Goal: Task Accomplishment & Management: Complete application form

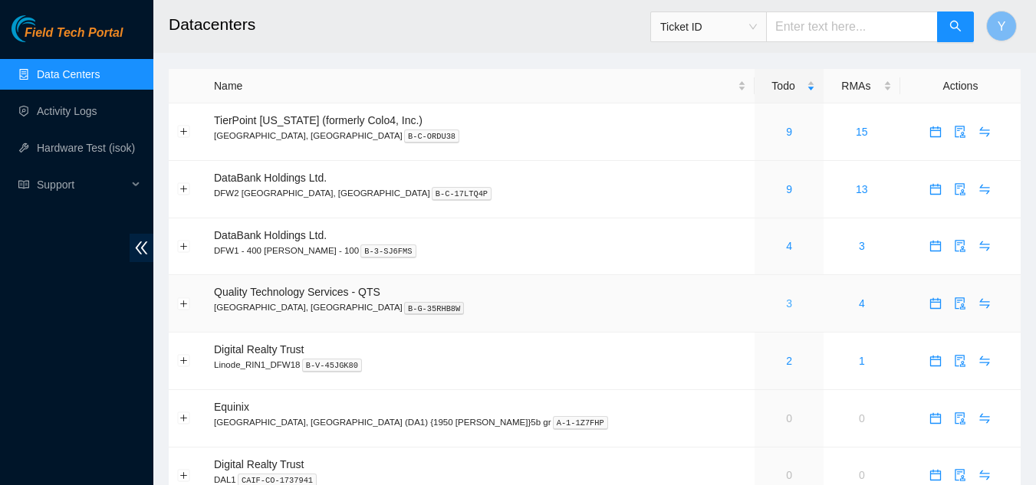
click at [786, 304] on link "3" at bounding box center [789, 303] width 6 height 12
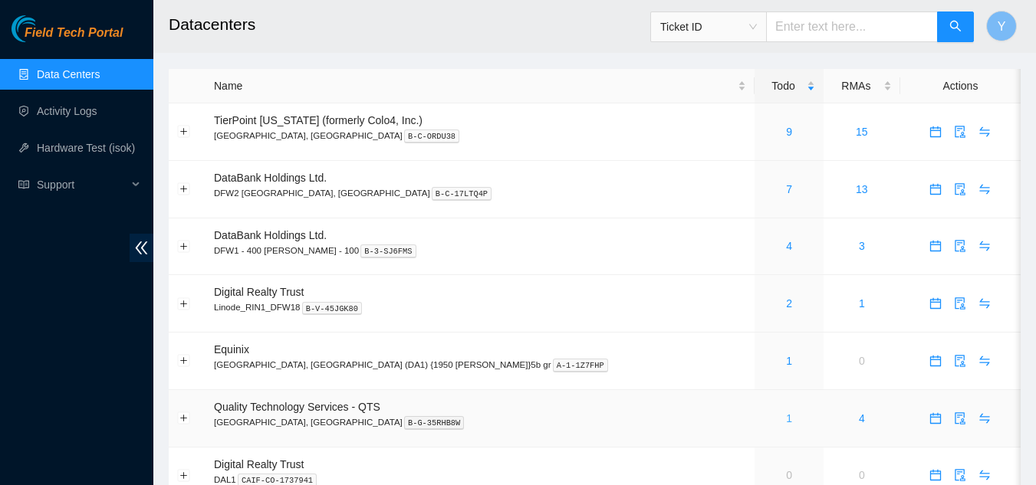
click at [786, 416] on link "1" at bounding box center [789, 418] width 6 height 12
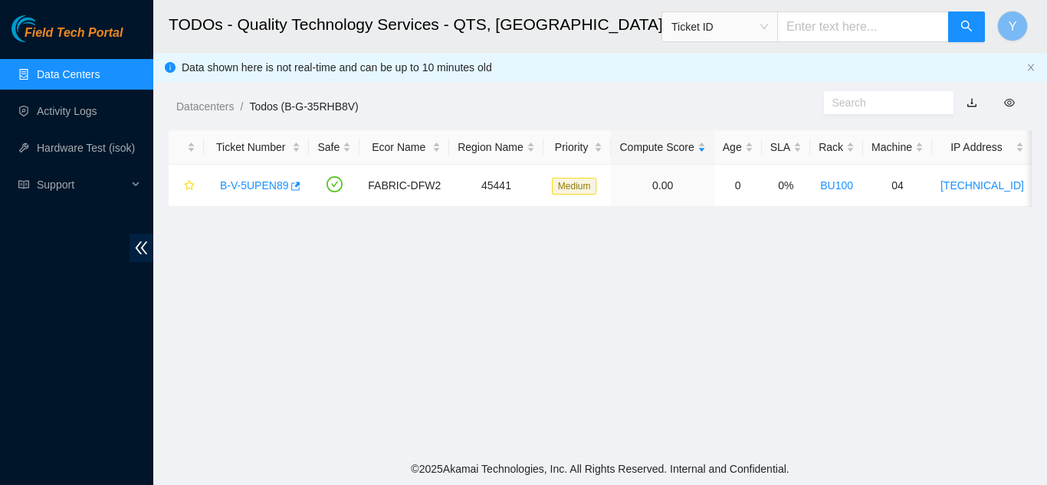
click at [88, 70] on link "Data Centers" at bounding box center [68, 74] width 63 height 12
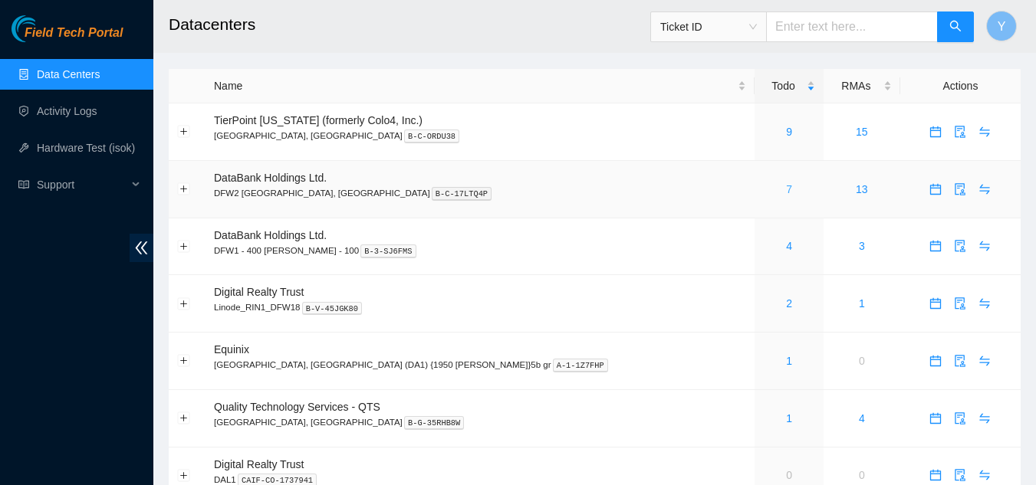
click at [786, 190] on link "7" at bounding box center [789, 189] width 6 height 12
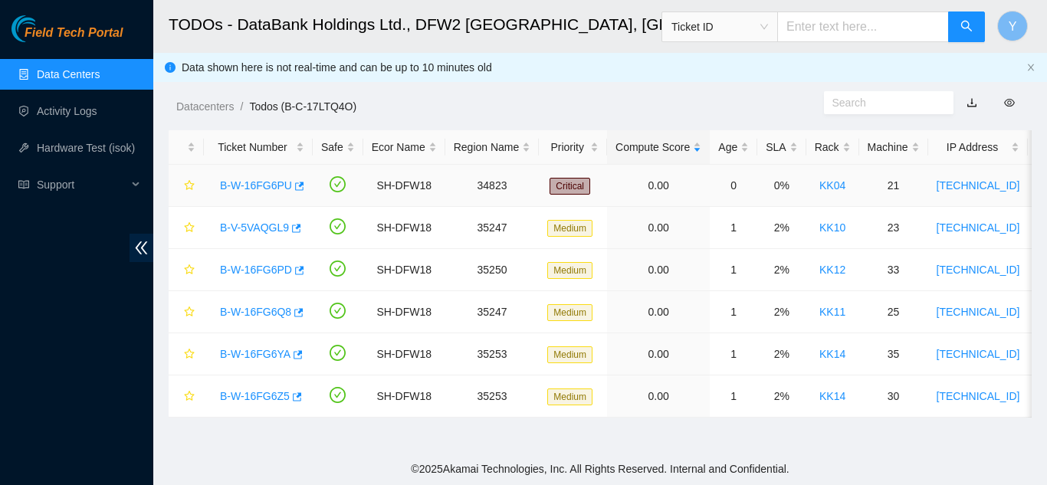
click at [257, 182] on link "B-W-16FG6PU" at bounding box center [256, 185] width 72 height 12
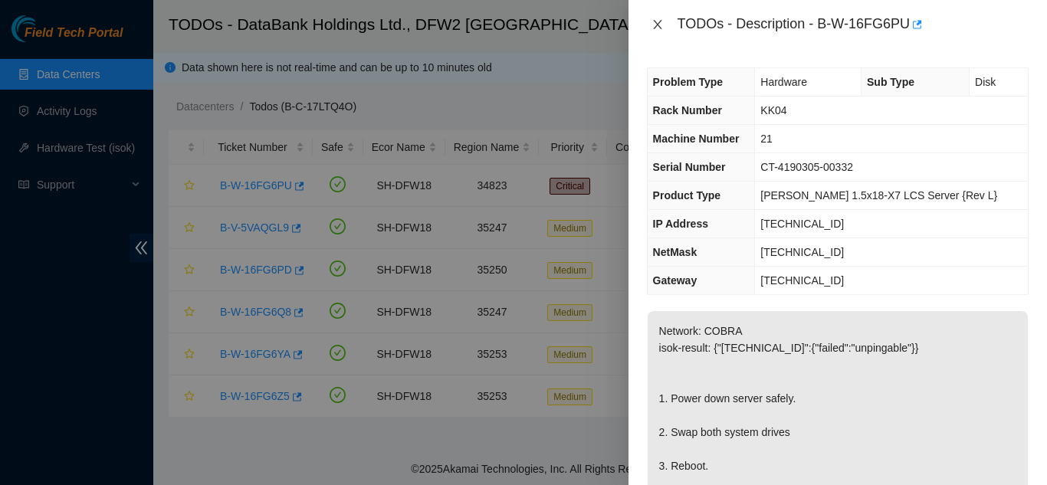
click at [658, 24] on icon "close" at bounding box center [657, 24] width 8 height 9
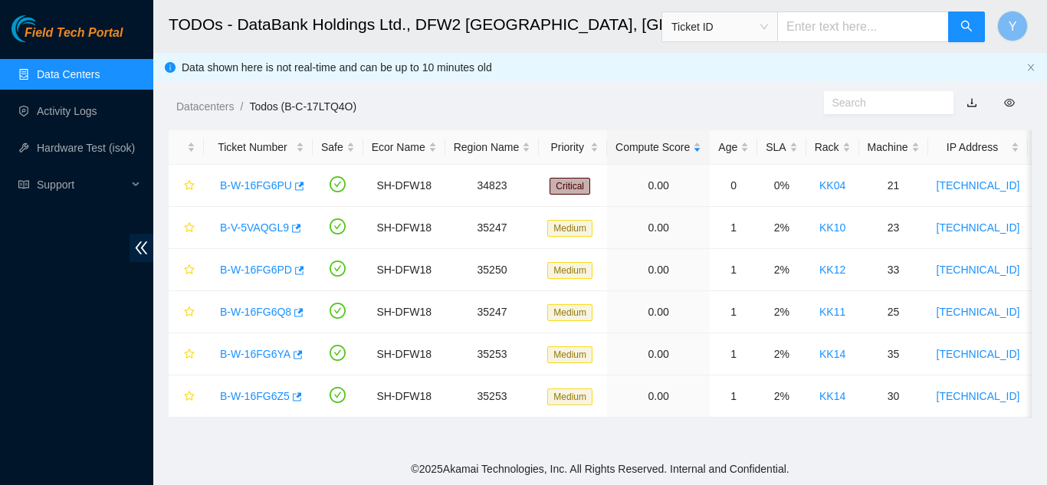
click at [93, 73] on link "Data Centers" at bounding box center [68, 74] width 63 height 12
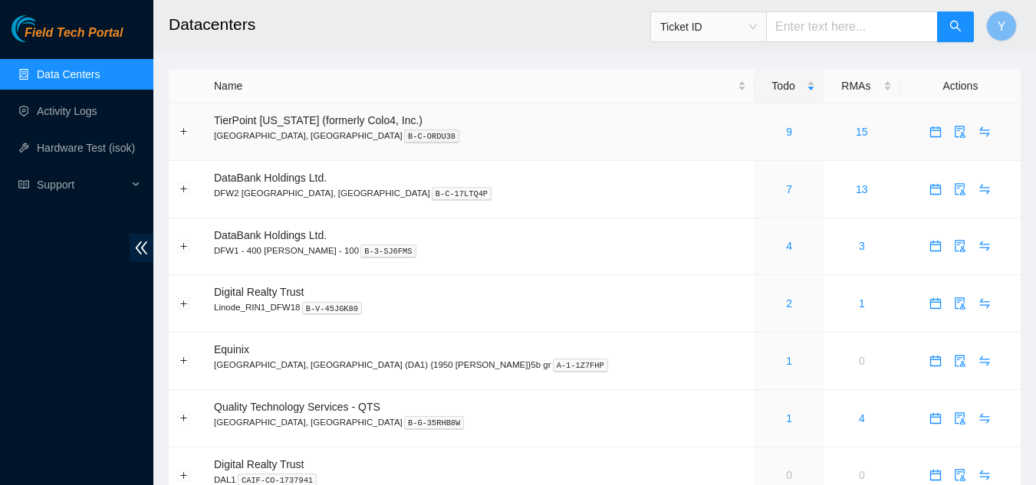
click at [763, 140] on div "9" at bounding box center [789, 131] width 52 height 17
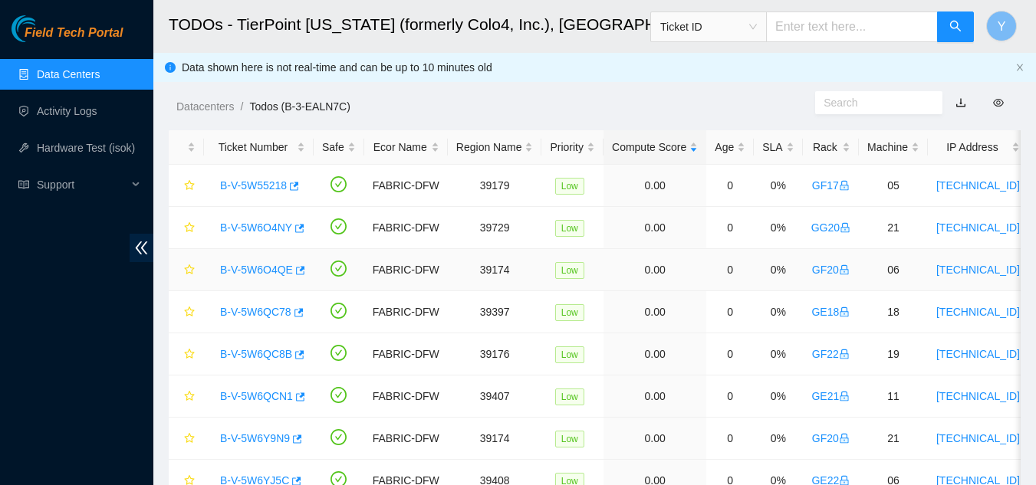
scroll to position [77, 0]
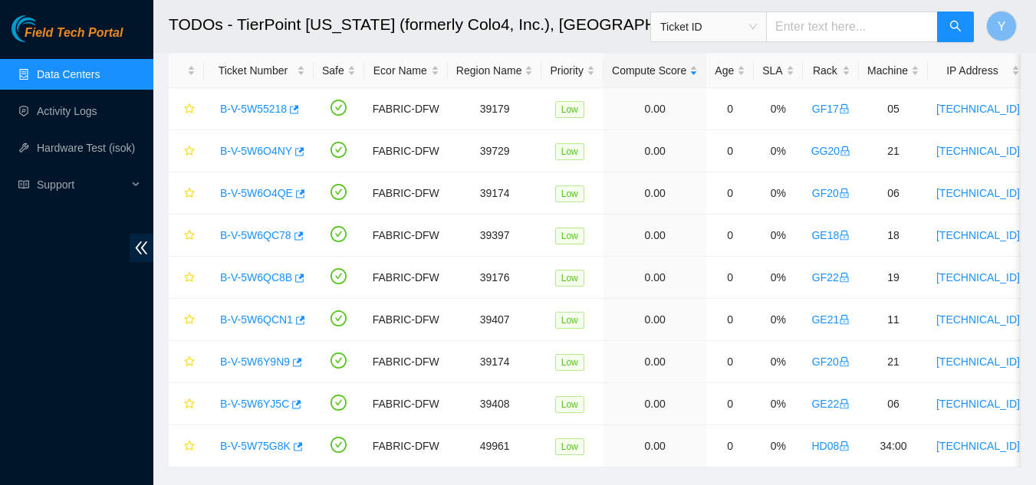
click at [86, 70] on link "Data Centers" at bounding box center [68, 74] width 63 height 12
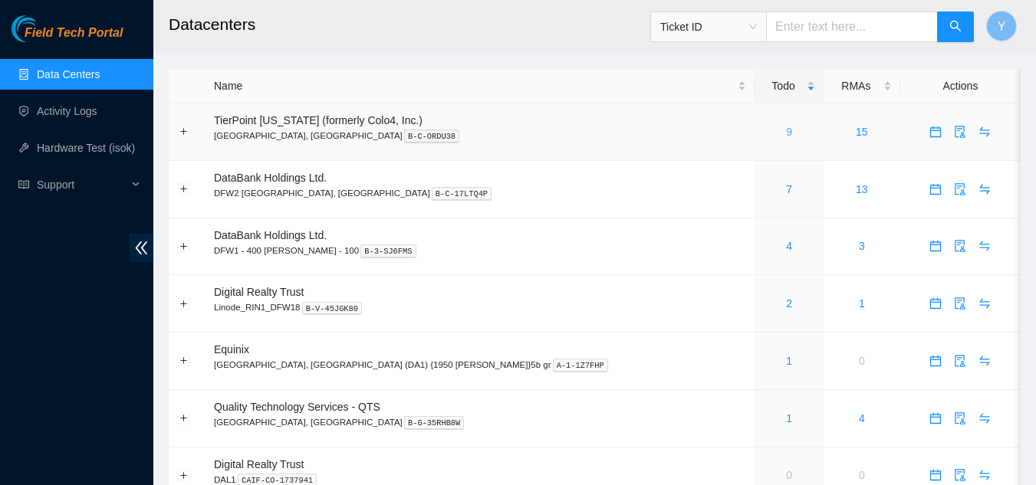
click at [786, 131] on link "9" at bounding box center [789, 132] width 6 height 12
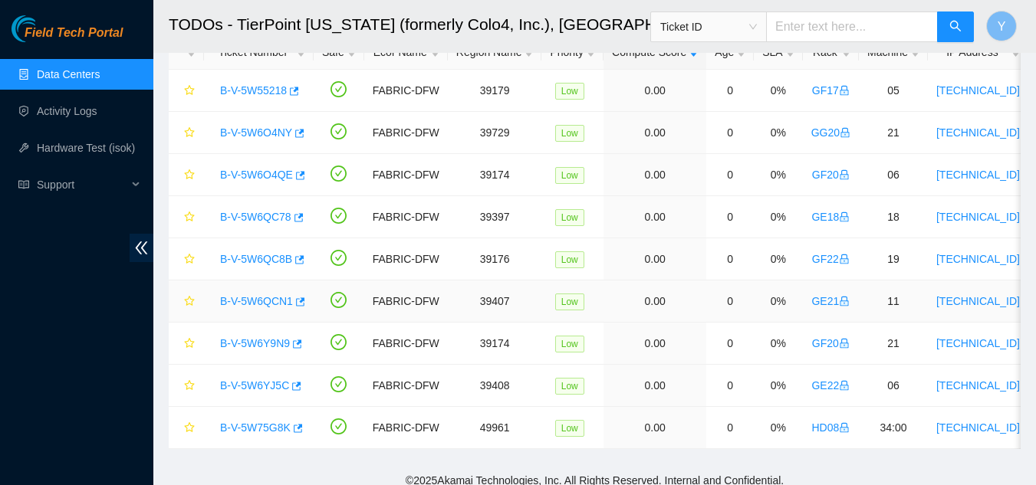
scroll to position [118, 0]
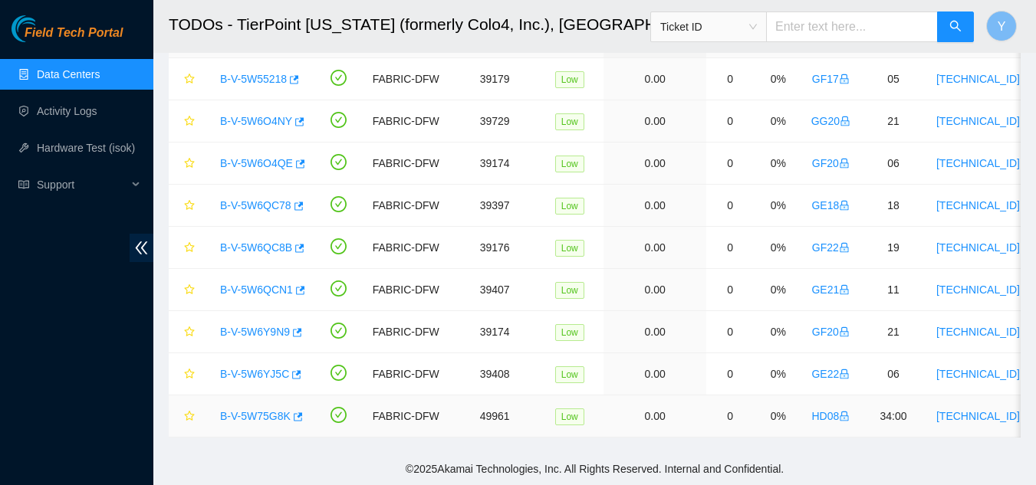
click at [268, 410] on link "B-V-5W75G8K" at bounding box center [255, 416] width 71 height 12
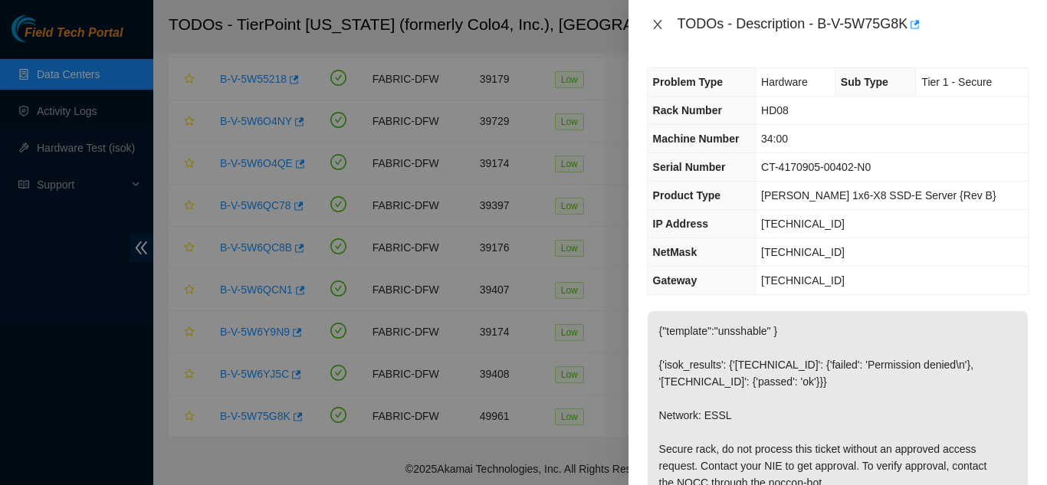
click at [657, 18] on icon "close" at bounding box center [658, 24] width 12 height 12
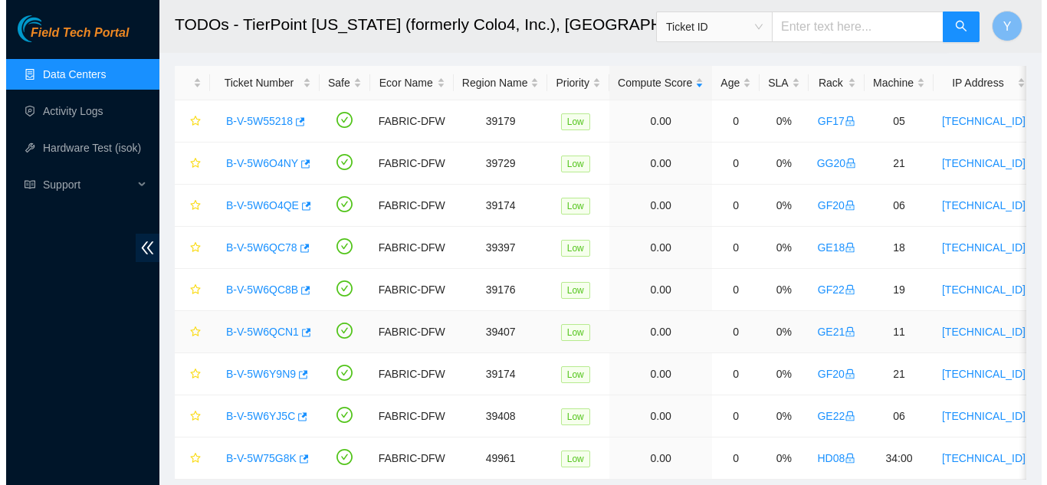
scroll to position [41, 0]
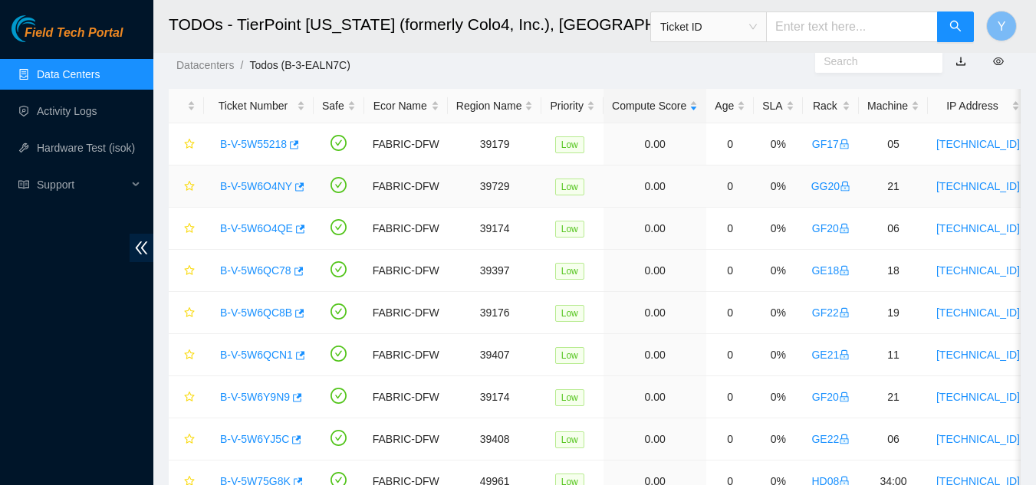
click at [258, 189] on link "B-V-5W6O4NY" at bounding box center [256, 186] width 72 height 12
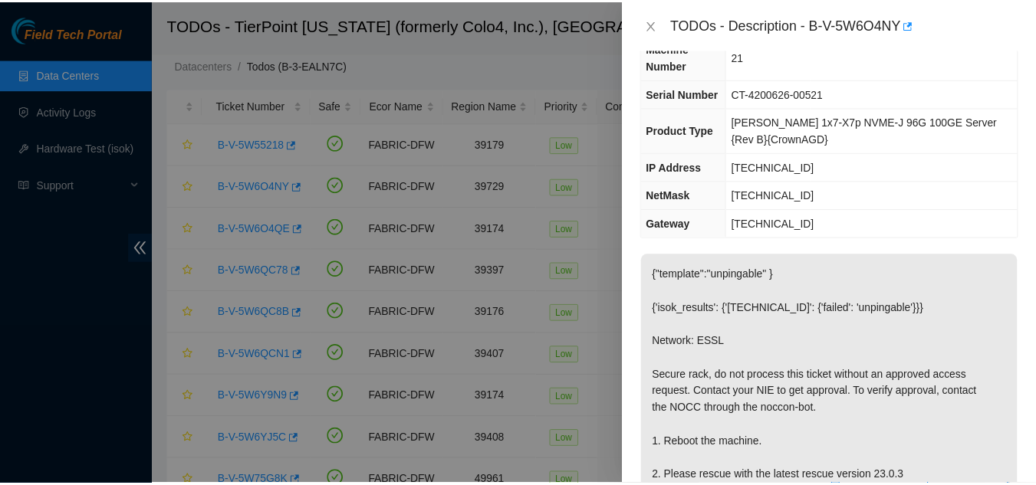
scroll to position [0, 0]
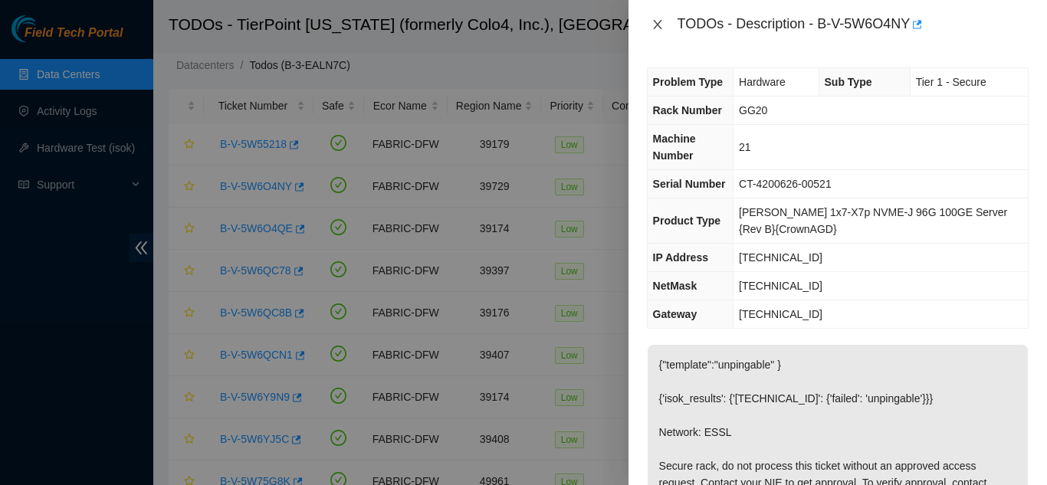
click at [659, 29] on icon "close" at bounding box center [658, 24] width 12 height 12
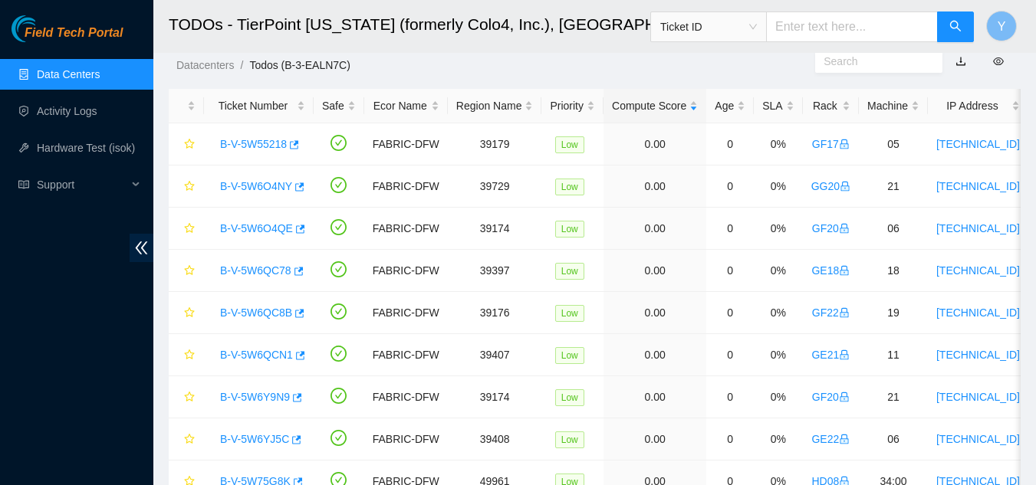
click at [78, 76] on link "Data Centers" at bounding box center [68, 74] width 63 height 12
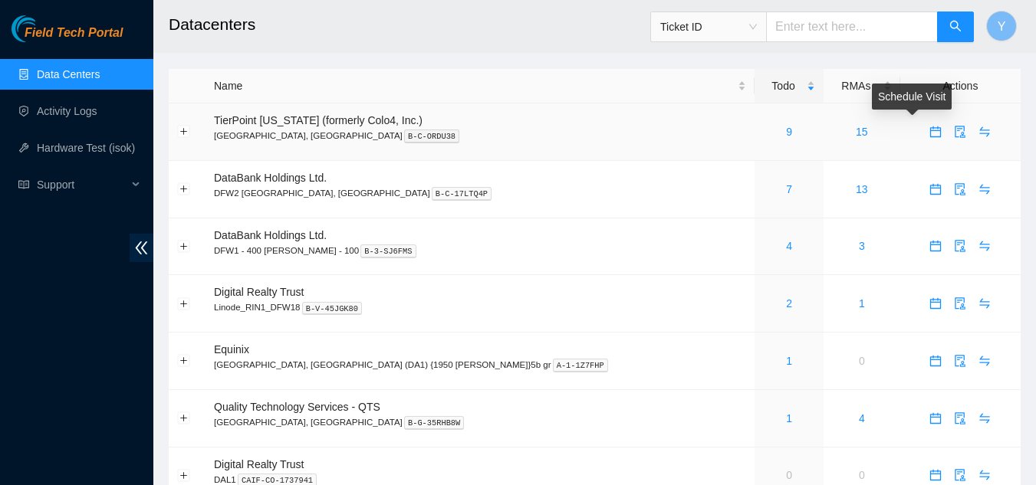
click at [929, 132] on icon "calendar" at bounding box center [935, 132] width 12 height 12
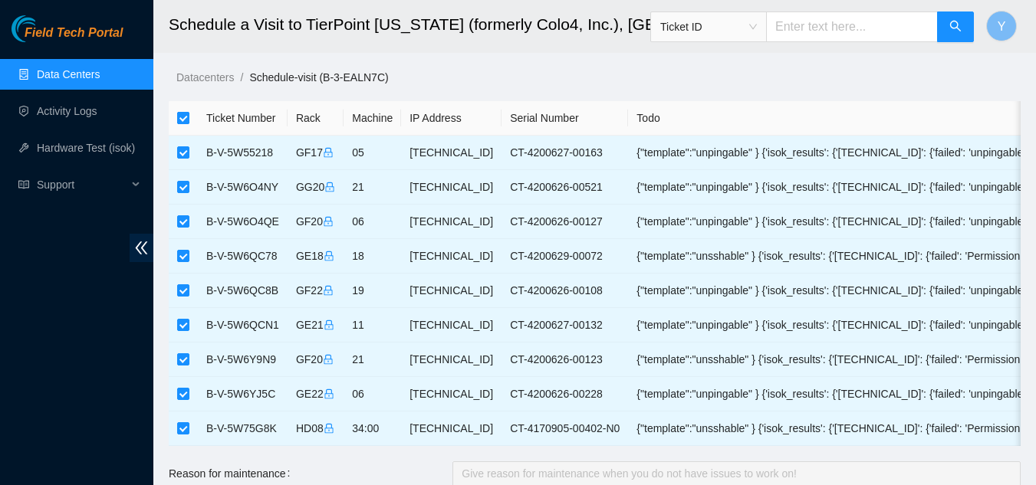
click at [184, 117] on input "checkbox" at bounding box center [183, 118] width 12 height 12
checkbox input "false"
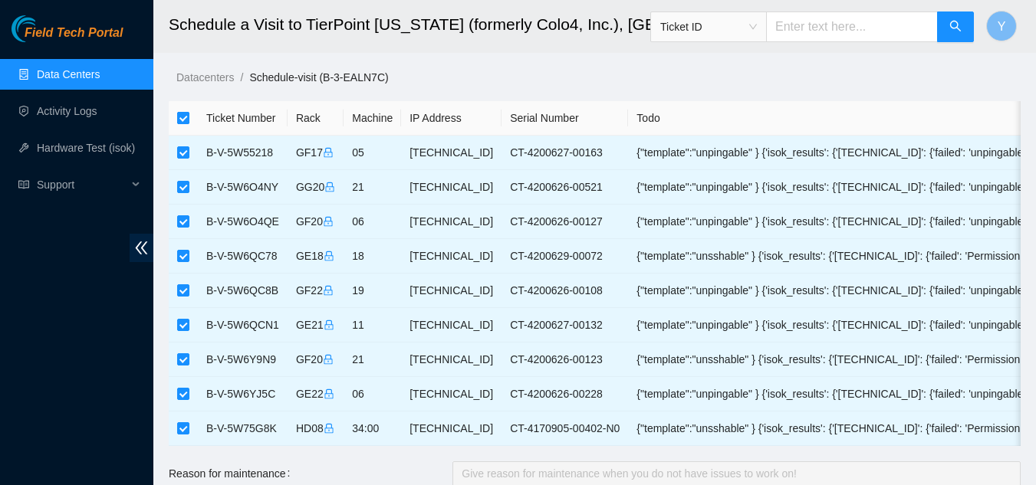
checkbox input "false"
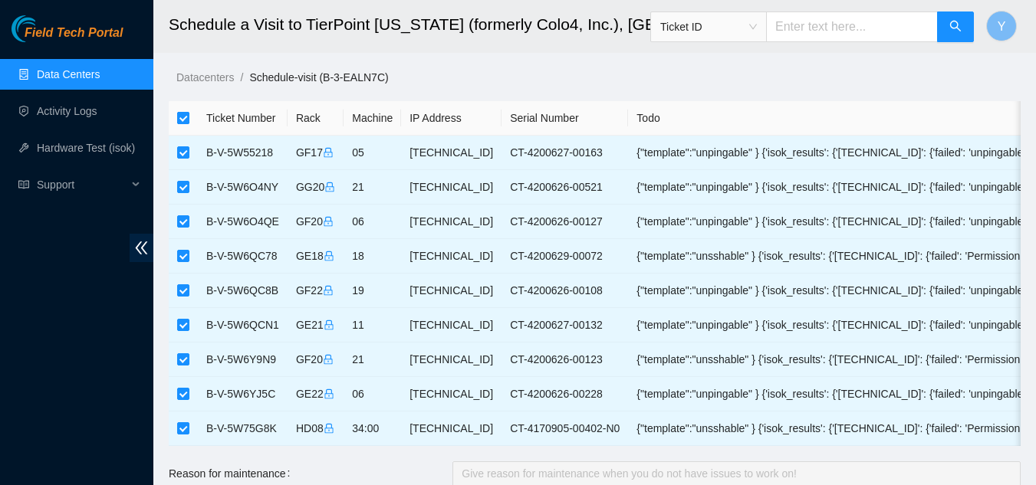
checkbox input "false"
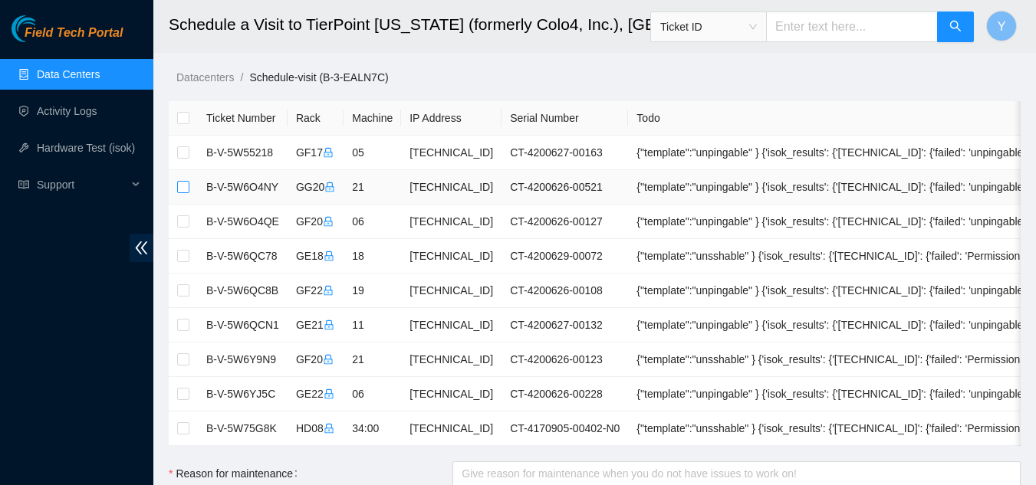
click at [180, 187] on input "checkbox" at bounding box center [183, 187] width 12 height 12
checkbox input "true"
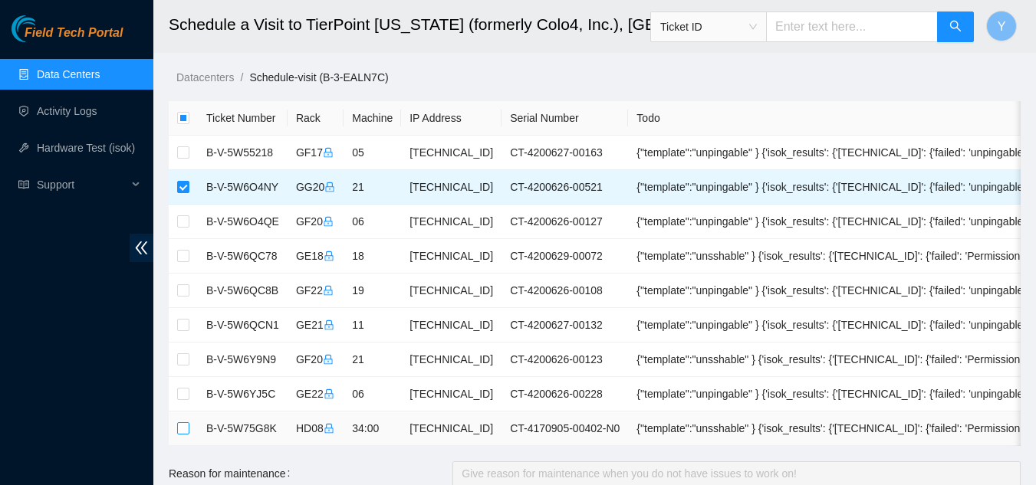
click at [181, 428] on input "checkbox" at bounding box center [183, 428] width 12 height 12
checkbox input "true"
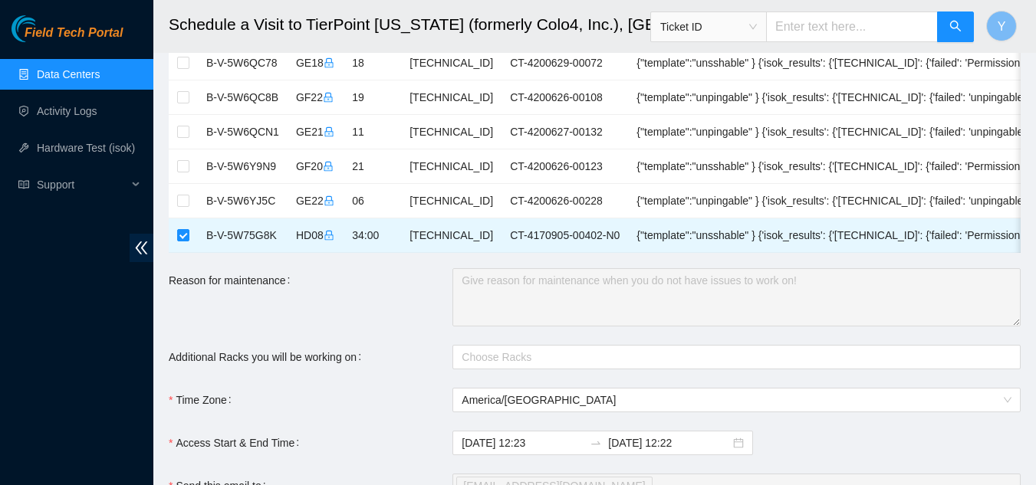
scroll to position [230, 0]
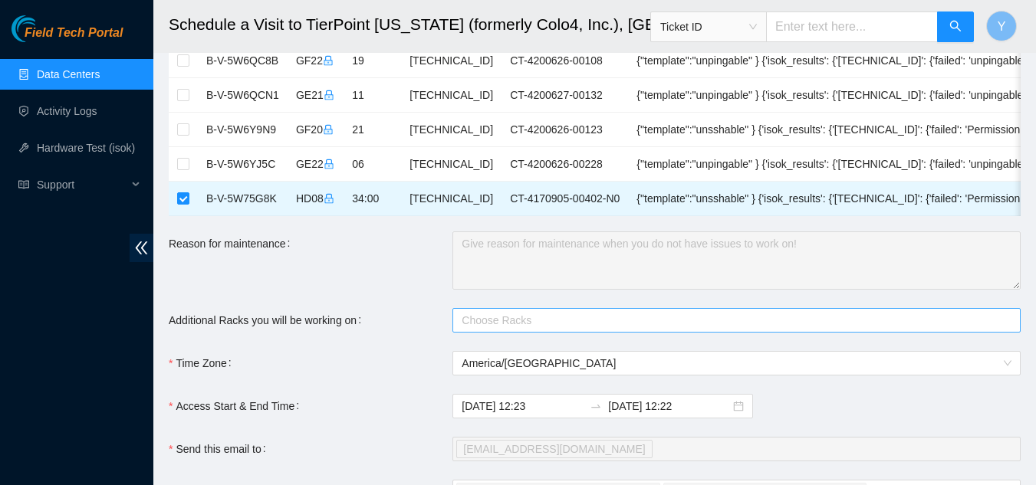
click at [485, 330] on div at bounding box center [728, 320] width 545 height 18
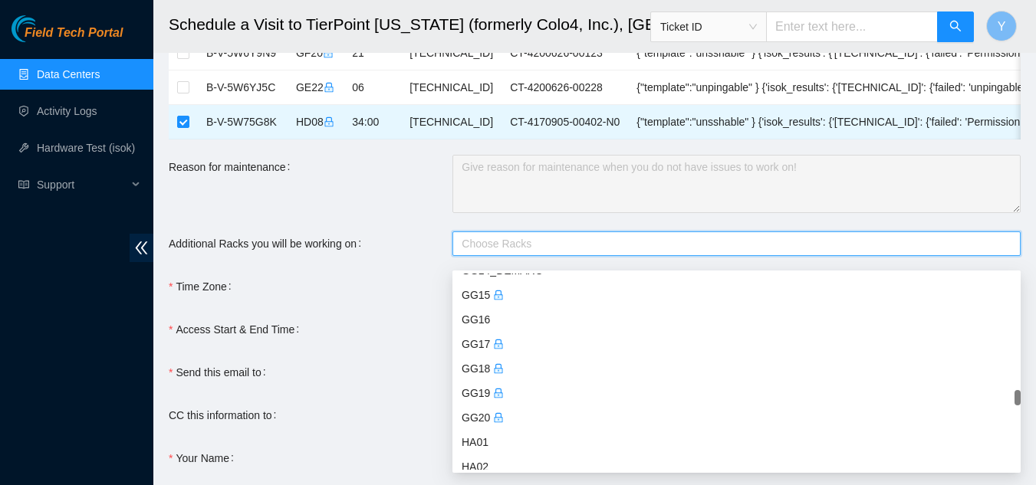
scroll to position [2913, 0]
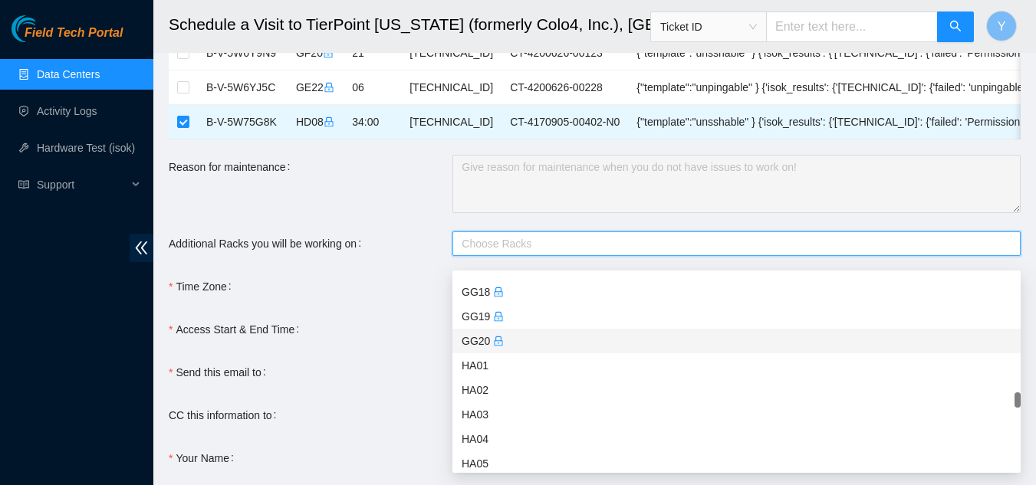
click at [478, 340] on div "GG20" at bounding box center [737, 341] width 550 height 17
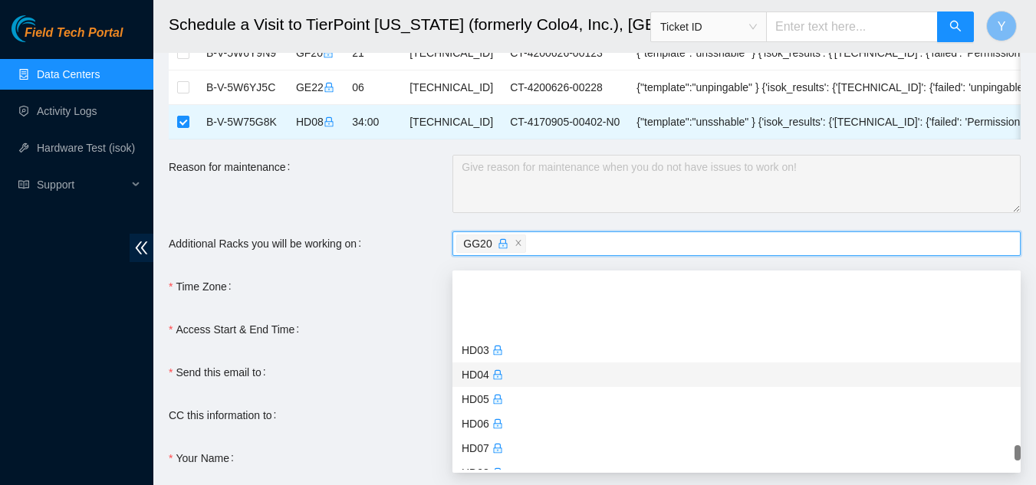
scroll to position [4600, 0]
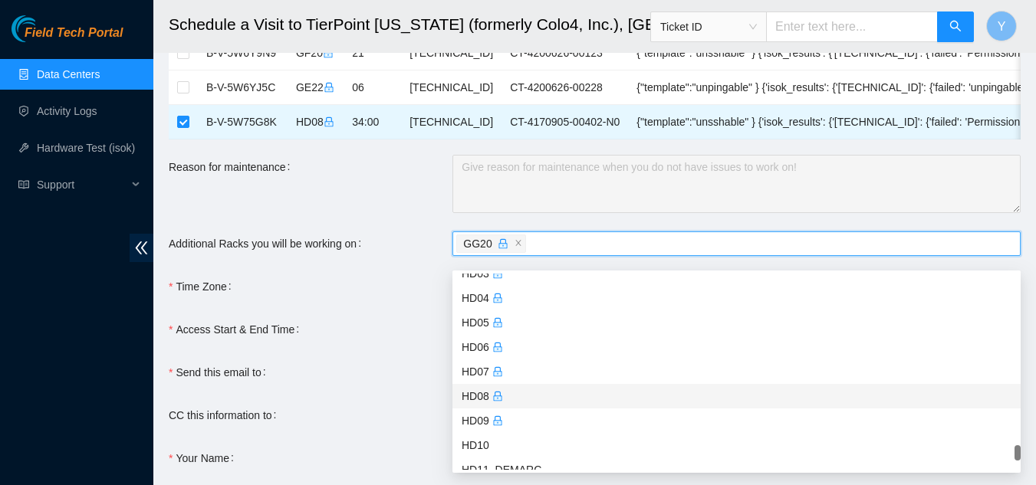
click at [475, 395] on div "HD08" at bounding box center [737, 396] width 550 height 17
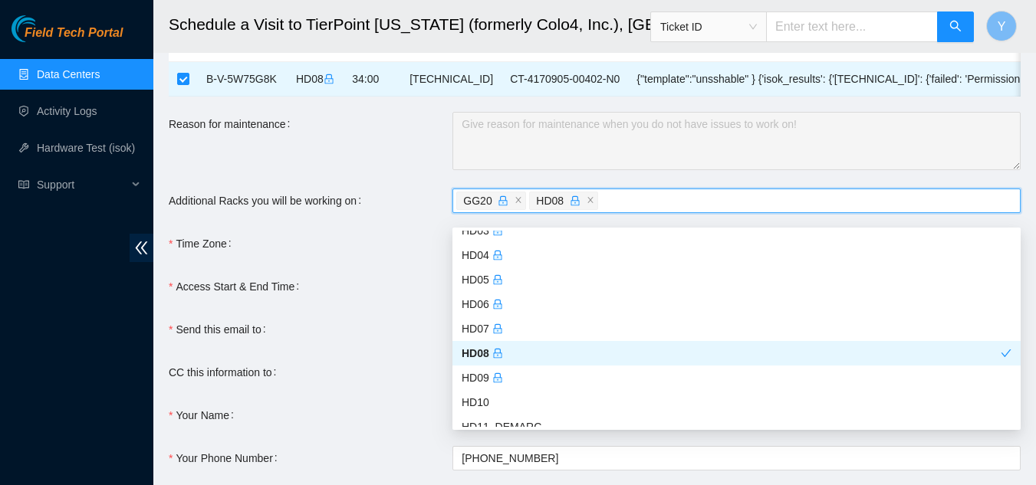
scroll to position [460, 0]
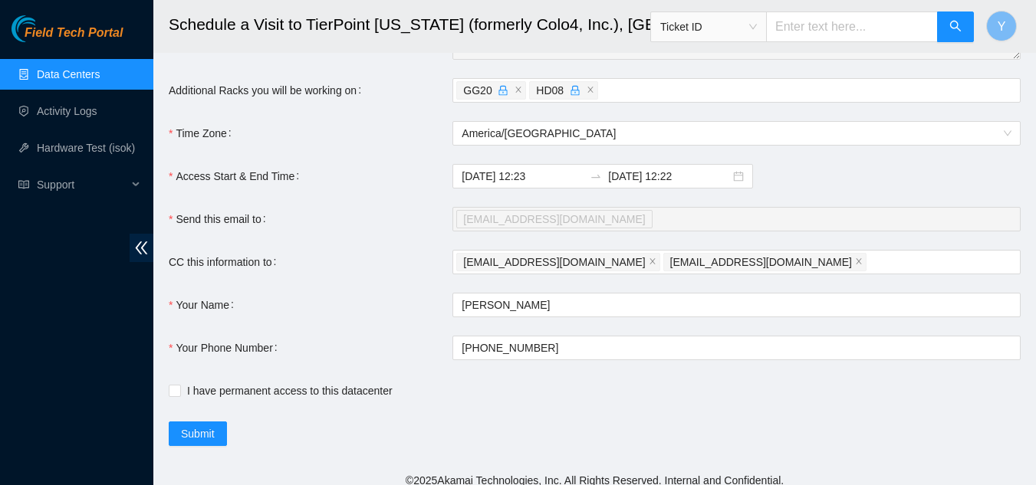
click at [383, 341] on form "Ticket Number Rack Machine IP Address Serial Number Todo B-V-5W55218 GF17 05 23…" at bounding box center [595, 43] width 852 height 805
click at [667, 185] on input "2025-09-25 12:22" at bounding box center [669, 176] width 122 height 17
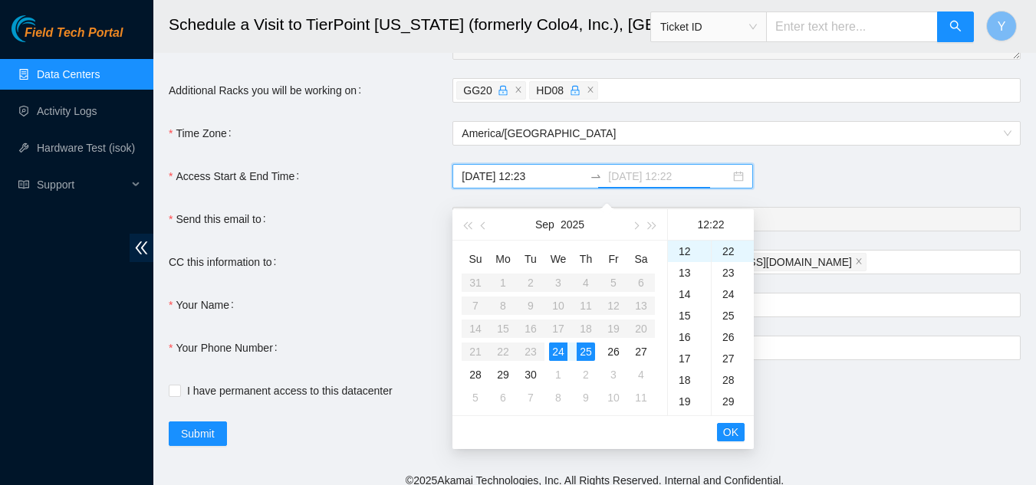
click at [554, 350] on div "24" at bounding box center [558, 352] width 18 height 18
click at [690, 381] on div "18" at bounding box center [689, 380] width 43 height 21
click at [727, 250] on div "00" at bounding box center [732, 251] width 42 height 21
type input "2025-09-24 18:00"
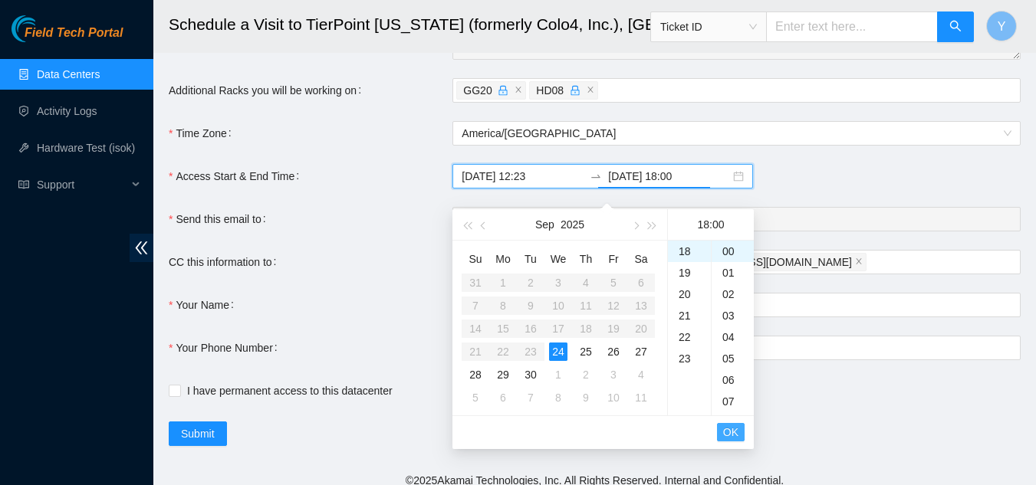
click at [730, 431] on span "OK" at bounding box center [730, 432] width 15 height 17
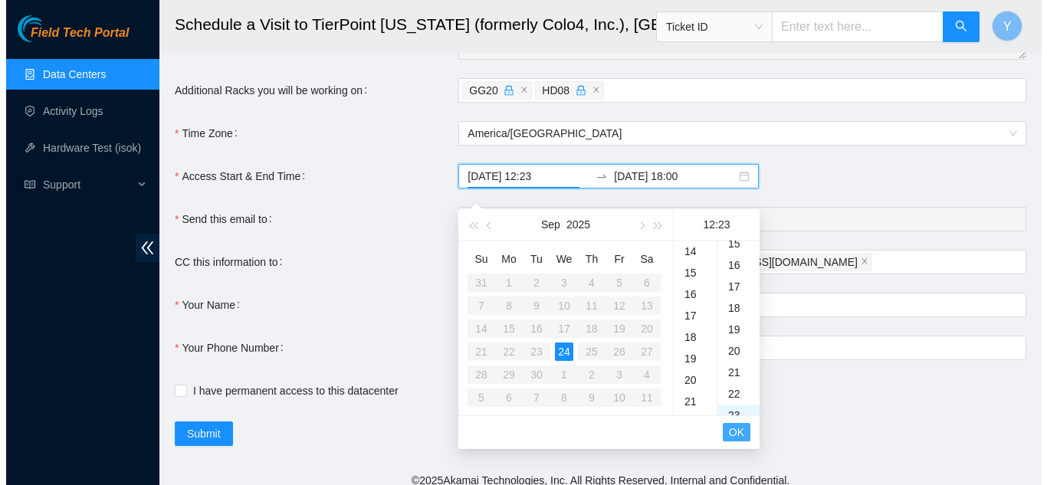
scroll to position [494, 0]
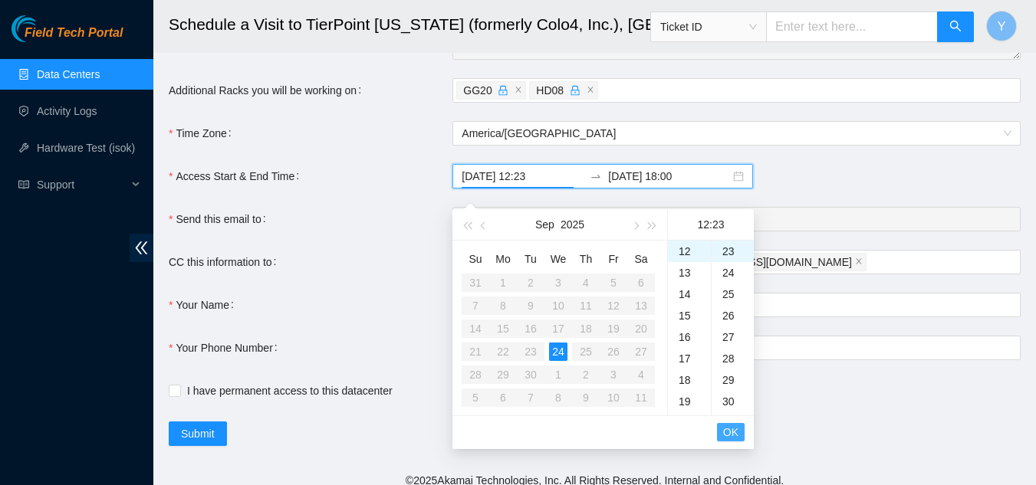
click at [730, 431] on span "OK" at bounding box center [730, 432] width 15 height 17
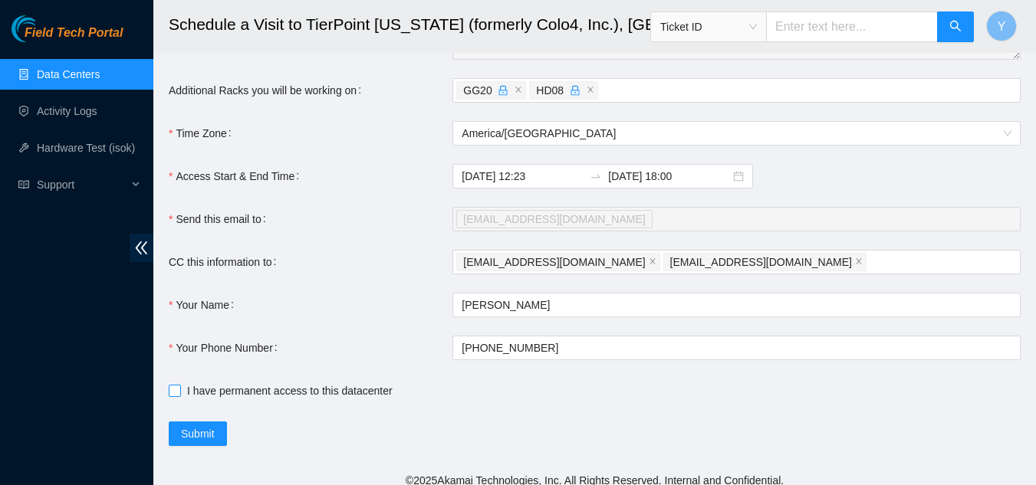
click at [174, 396] on input "I have permanent access to this datacenter" at bounding box center [174, 390] width 11 height 11
checkbox input "true"
click at [202, 442] on span "Submit" at bounding box center [198, 434] width 34 height 17
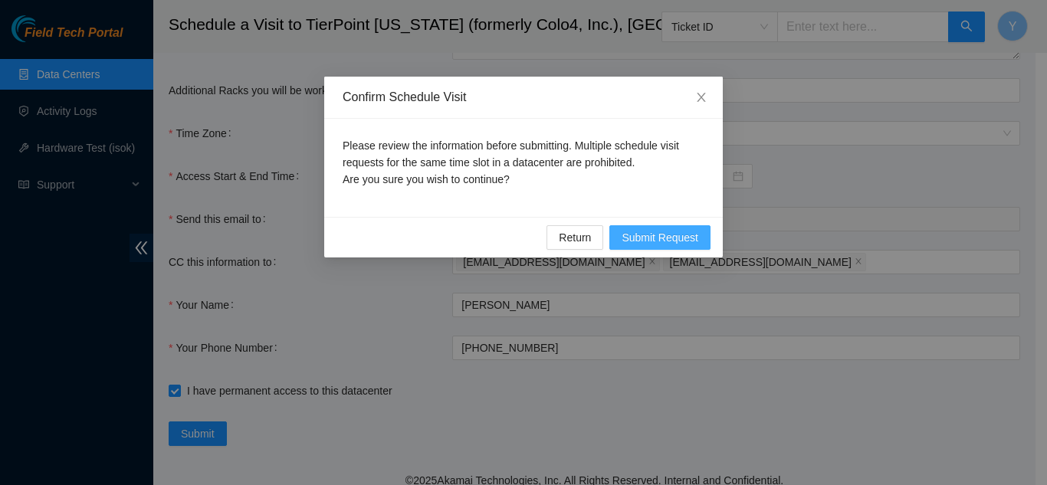
click at [665, 239] on span "Submit Request" at bounding box center [660, 237] width 77 height 17
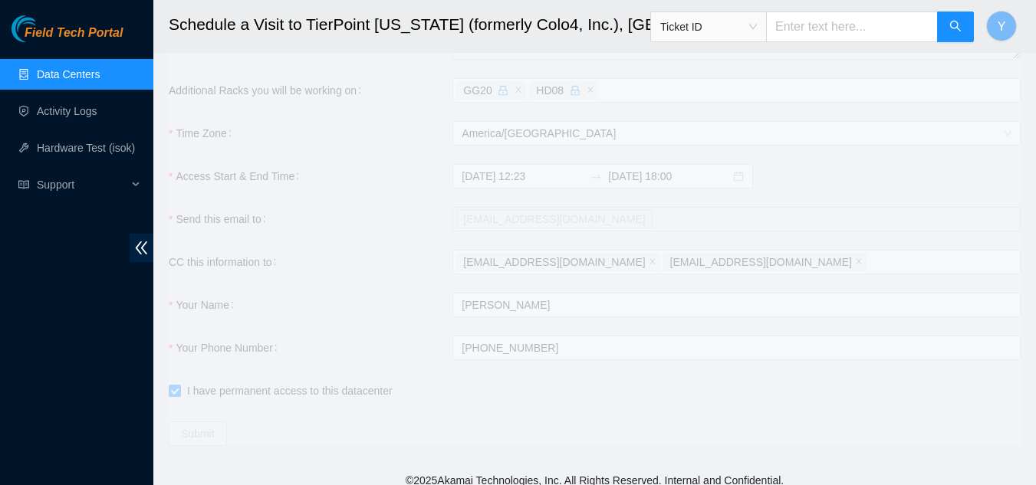
type input "2025-09-24 12:24"
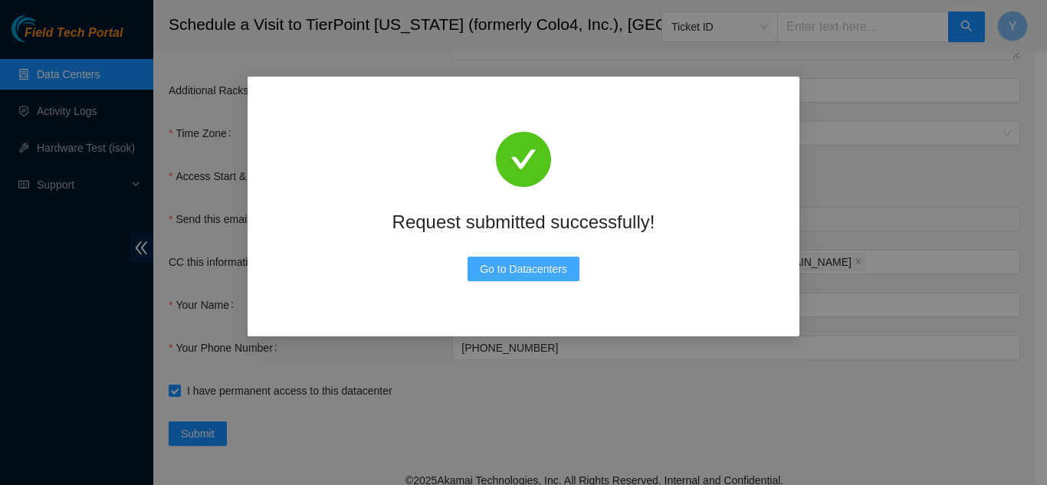
click at [532, 267] on span "Go to Datacenters" at bounding box center [523, 269] width 87 height 17
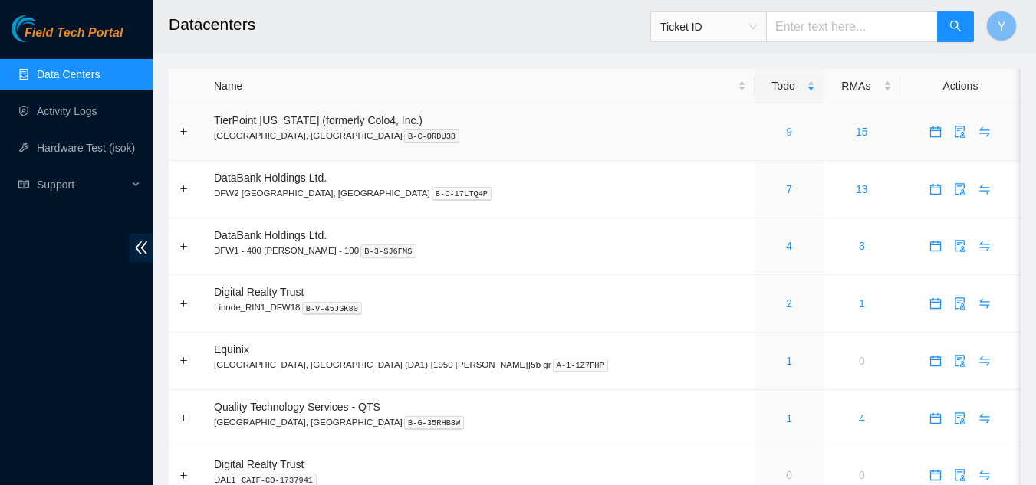
click at [786, 130] on link "9" at bounding box center [789, 132] width 6 height 12
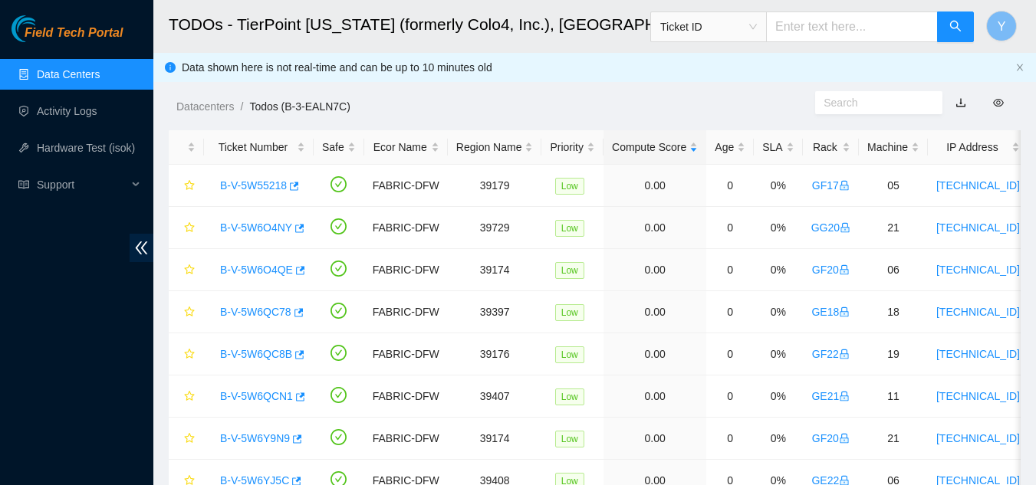
click at [100, 73] on link "Data Centers" at bounding box center [68, 74] width 63 height 12
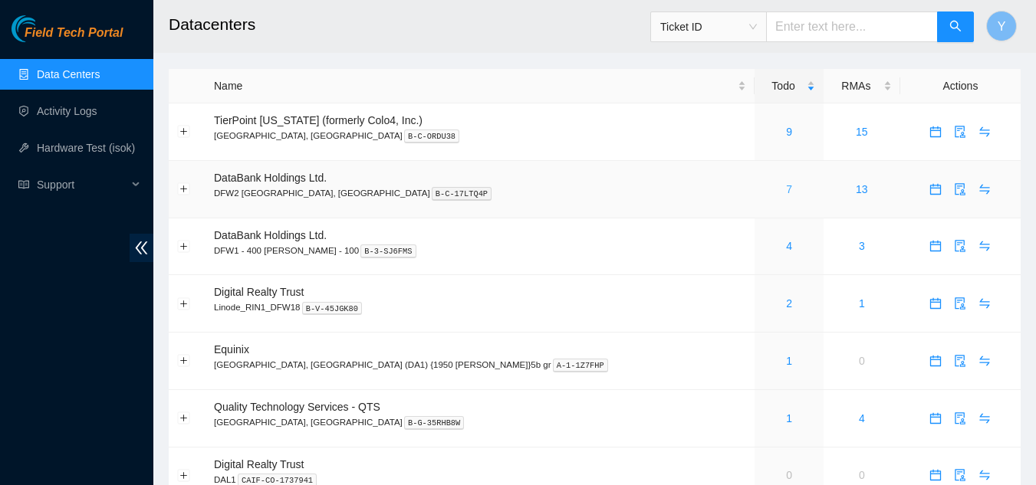
click at [786, 191] on link "7" at bounding box center [789, 189] width 6 height 12
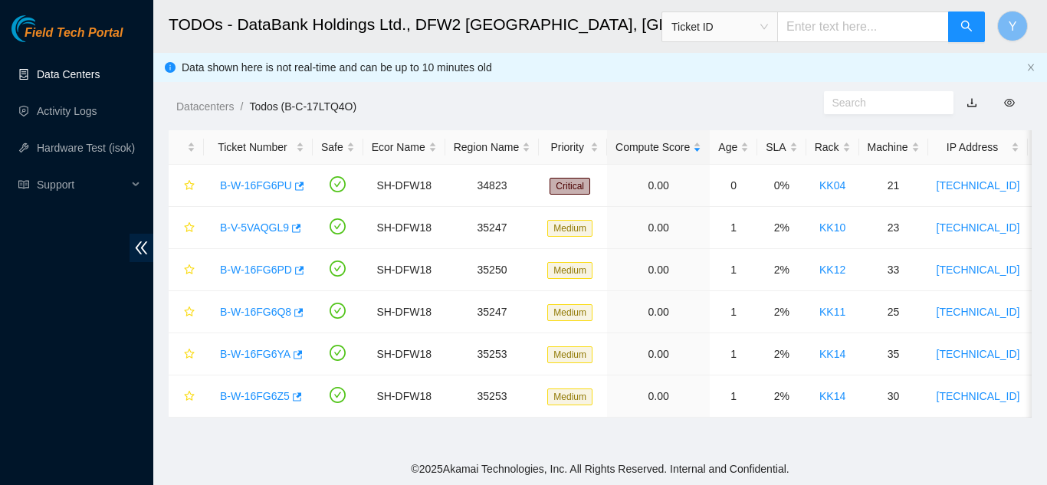
click at [71, 72] on link "Data Centers" at bounding box center [68, 74] width 63 height 12
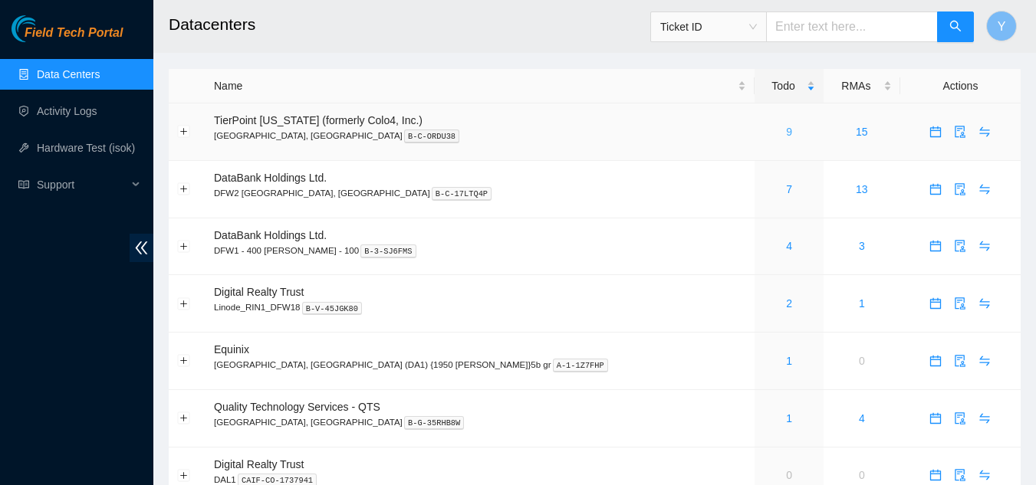
click at [786, 135] on link "9" at bounding box center [789, 132] width 6 height 12
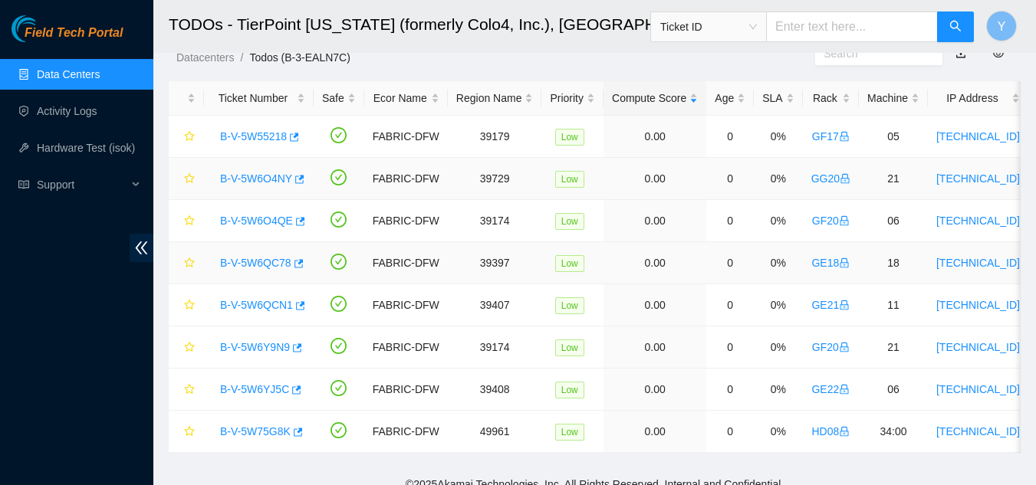
scroll to position [76, 0]
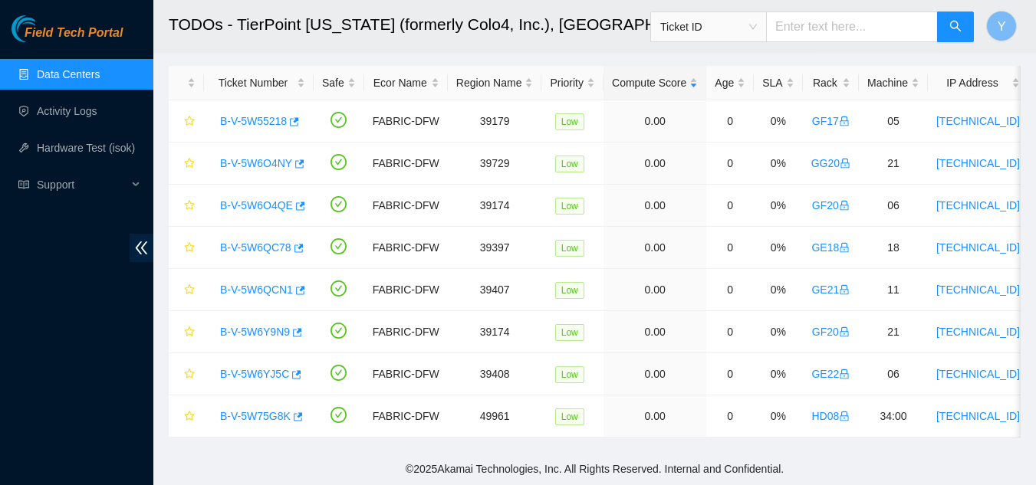
click at [71, 77] on link "Data Centers" at bounding box center [68, 74] width 63 height 12
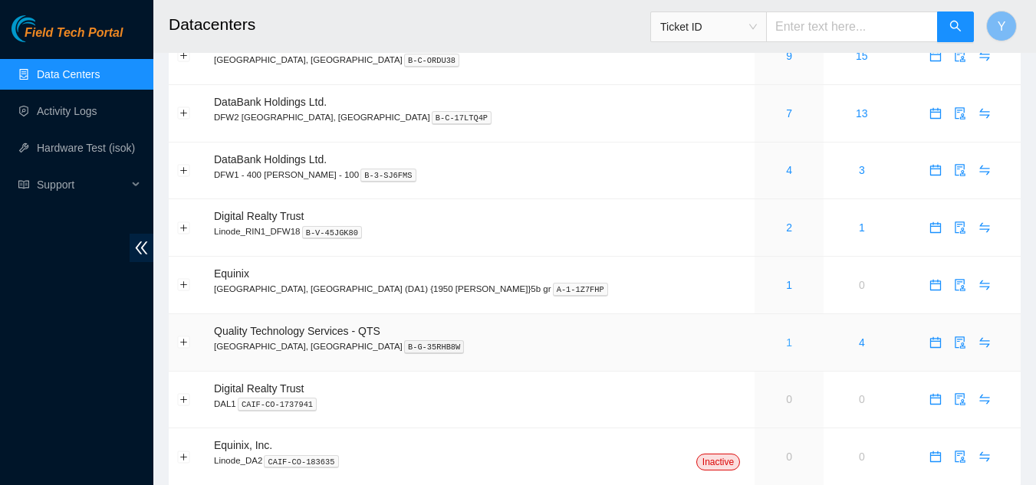
click at [786, 347] on link "1" at bounding box center [789, 343] width 6 height 12
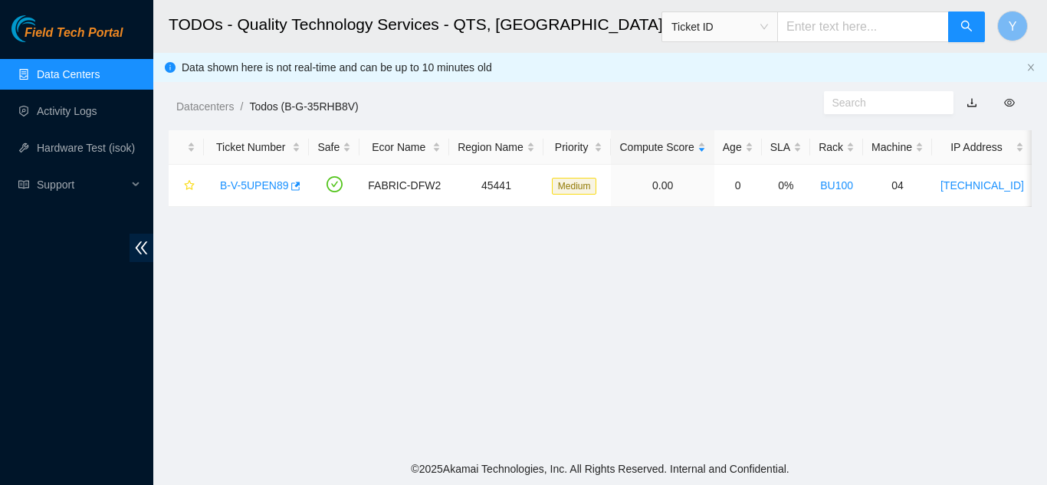
click at [93, 75] on link "Data Centers" at bounding box center [68, 74] width 63 height 12
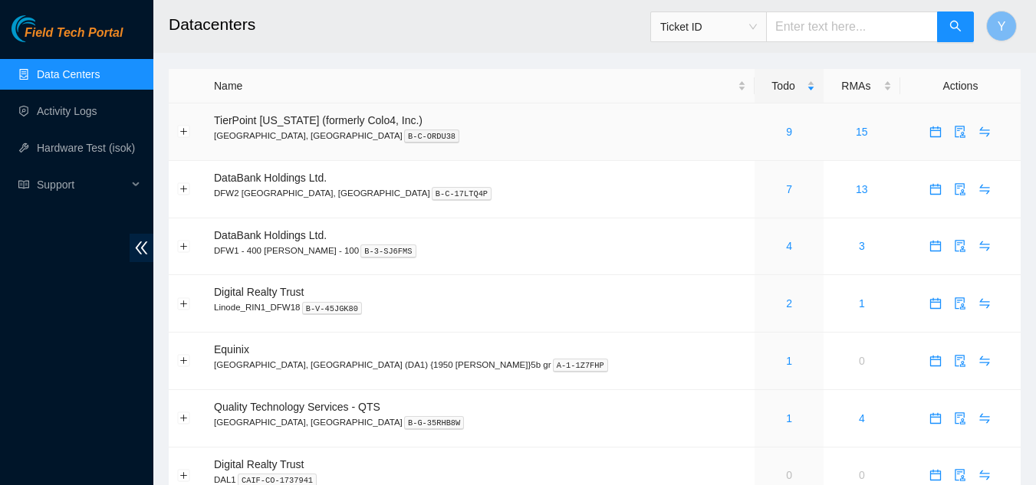
click at [763, 136] on div "9" at bounding box center [789, 131] width 52 height 17
